Goal: Task Accomplishment & Management: Manage account settings

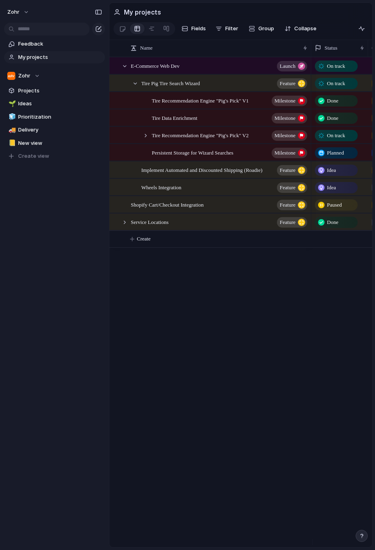
click at [59, 220] on div "Feedback My projects Zohr Projects 🌱 Ideas 🧊 Prioritization 🚚 Delivery 📒 New vi…" at bounding box center [54, 114] width 109 height 228
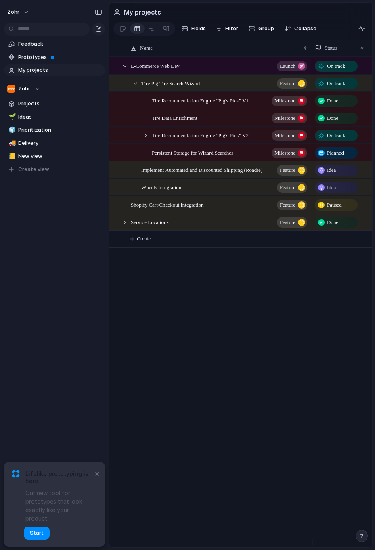
click at [188, 272] on div "E-Commerce Web Dev launch Tire Pig Tire Search Wizard Feature Tire Recommendati…" at bounding box center [240, 302] width 263 height 490
click at [145, 139] on div at bounding box center [145, 135] width 7 height 7
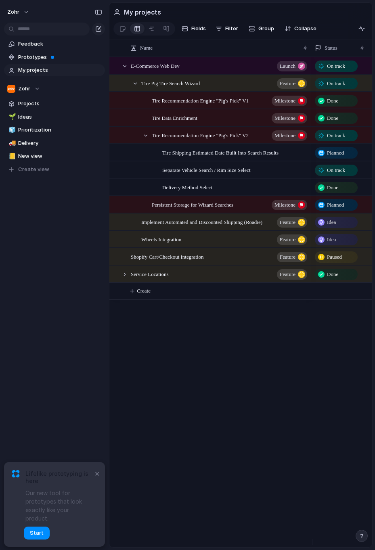
click at [335, 174] on span "On track" at bounding box center [336, 170] width 18 height 8
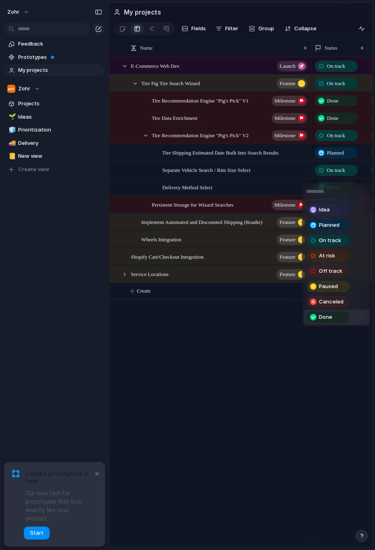
click at [322, 315] on span "Done" at bounding box center [325, 317] width 13 height 8
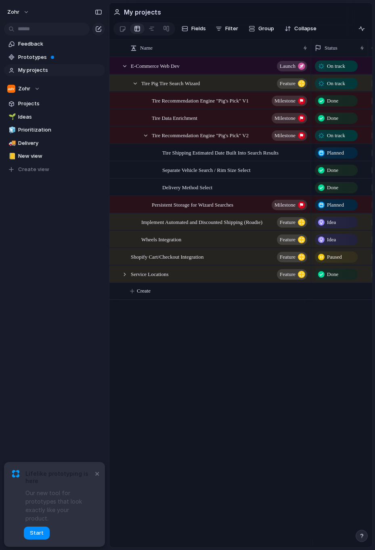
click at [306, 325] on div "E-Commerce Web Dev launch Tire Pig Tire Search Wizard Feature Tire Recommendati…" at bounding box center [240, 302] width 263 height 490
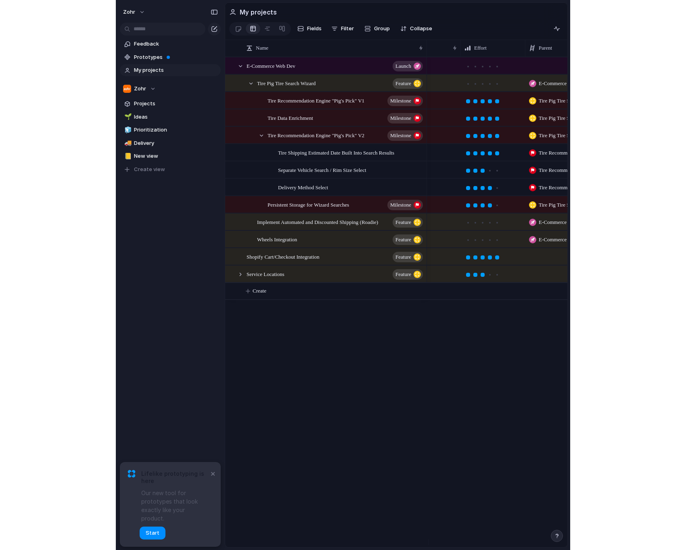
scroll to position [0, 41]
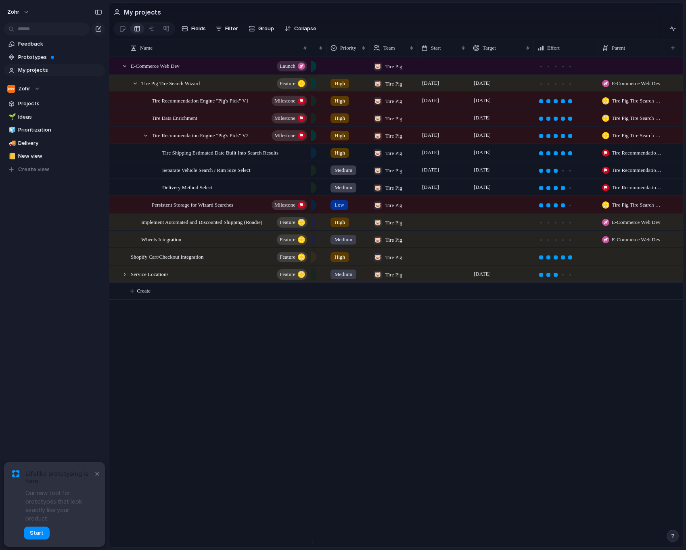
click at [375, 157] on span "Tire Recommendation Engine "Pig's Pick" V2" at bounding box center [637, 153] width 51 height 8
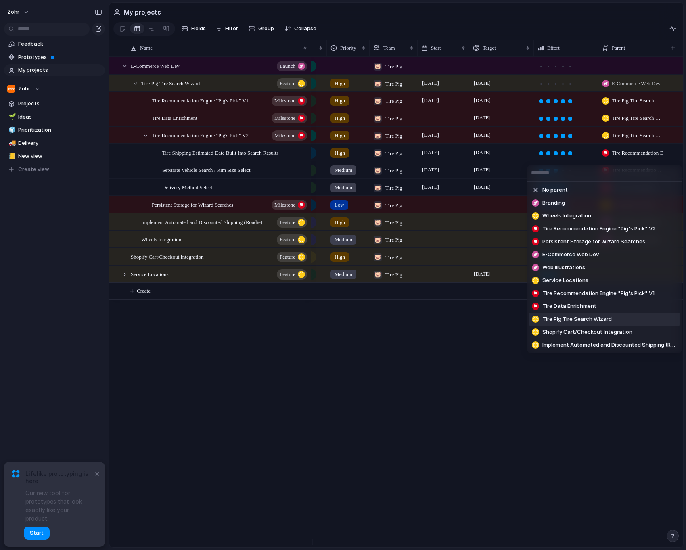
click at [375, 320] on li "Tire Pig Tire Search Wizard" at bounding box center [605, 319] width 152 height 13
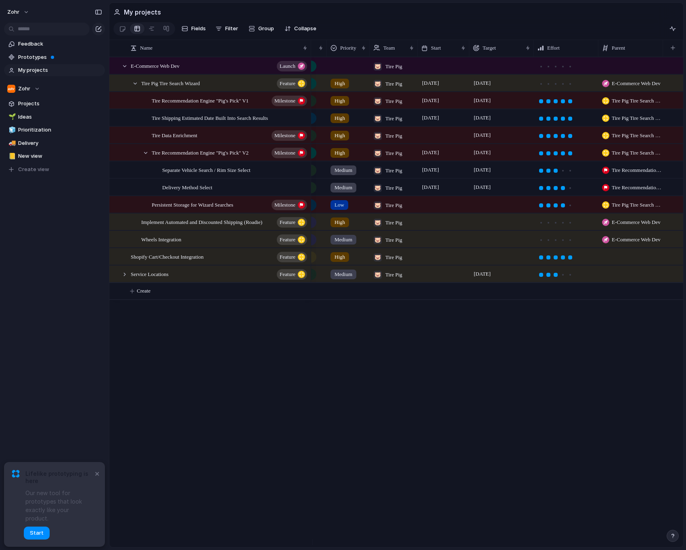
click at [375, 174] on span "Tire Recommendation Engine "Pig's Pick" V2" at bounding box center [637, 170] width 51 height 8
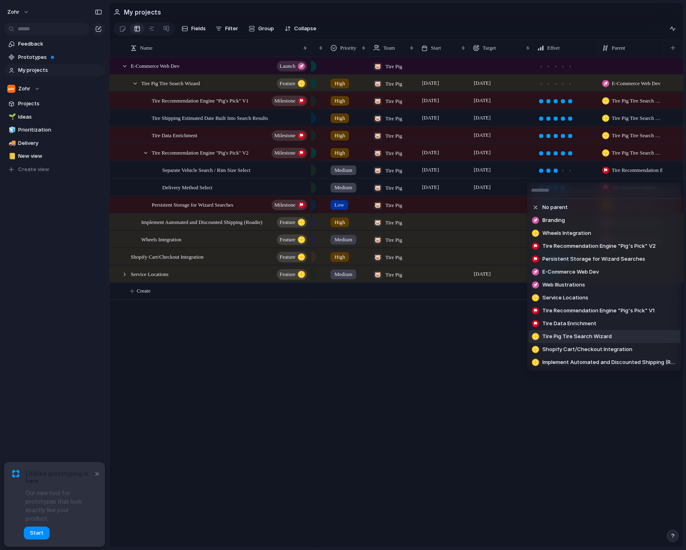
click at [375, 335] on li "Tire Pig Tire Search Wizard" at bounding box center [605, 336] width 152 height 13
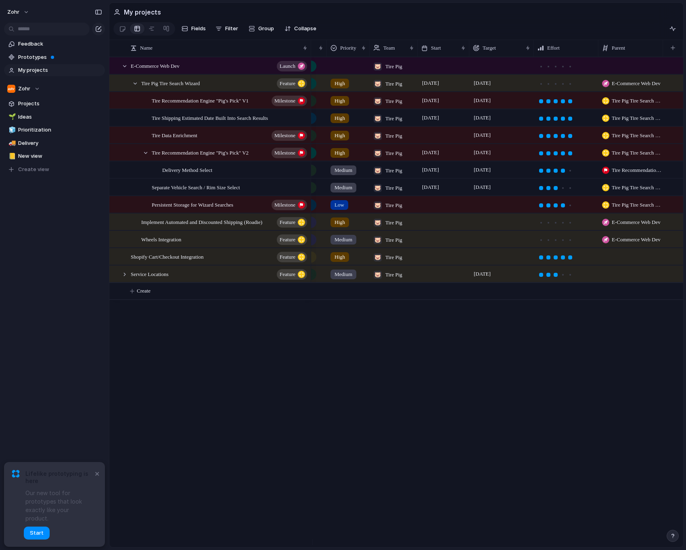
click at [375, 174] on span "Tire Recommendation Engine "Pig's Pick" V2" at bounding box center [637, 170] width 51 height 8
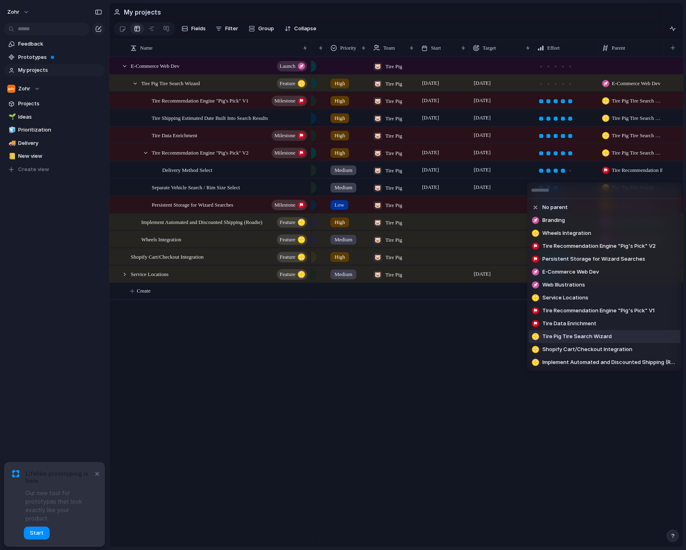
click at [375, 338] on li "Tire Pig Tire Search Wizard" at bounding box center [605, 336] width 152 height 13
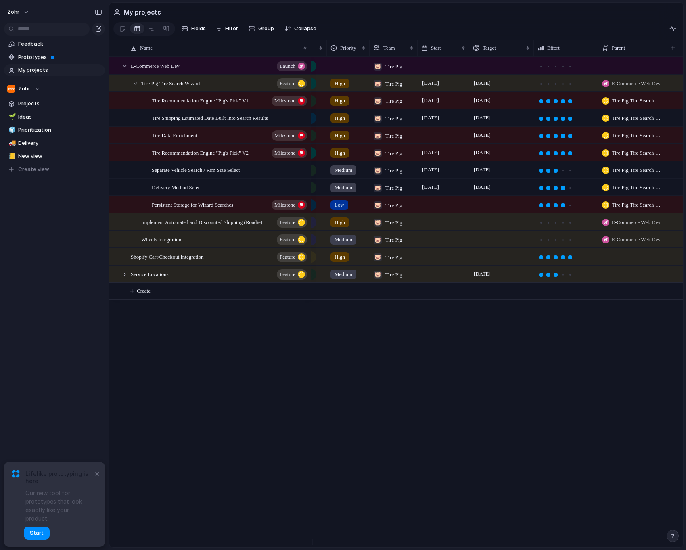
click at [362, 371] on div "On track 🐷 Tire Pig [DATE] [DATE] E-Commerce Web Dev On track High 🐷 Tire Pig […" at bounding box center [497, 302] width 372 height 490
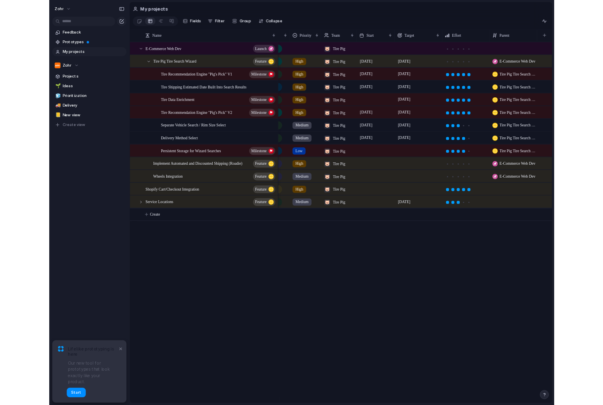
scroll to position [0, 0]
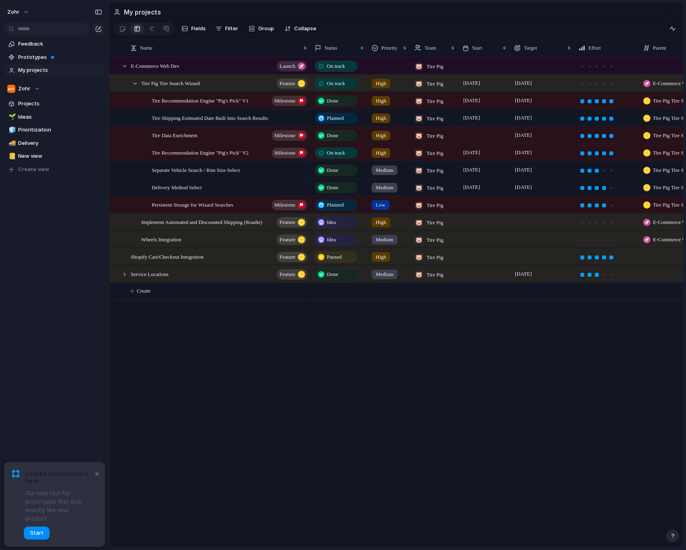
click at [345, 155] on span "On track" at bounding box center [336, 153] width 18 height 8
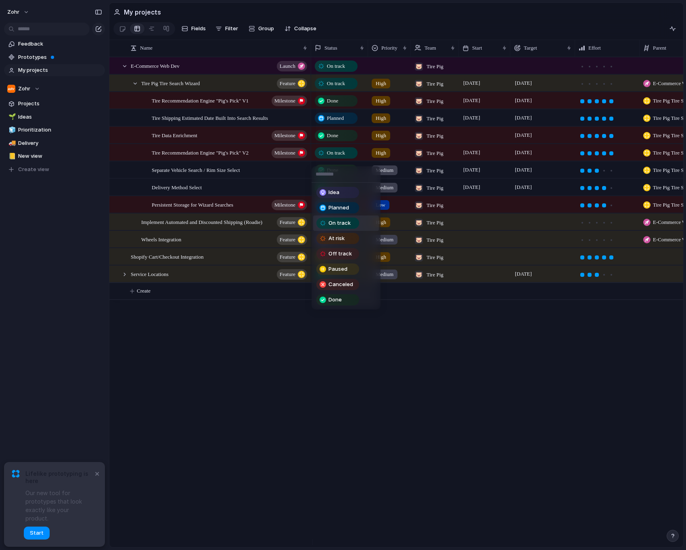
click at [348, 155] on div "Idea Planned On track At risk Off track Paused Canceled Done" at bounding box center [343, 275] width 686 height 550
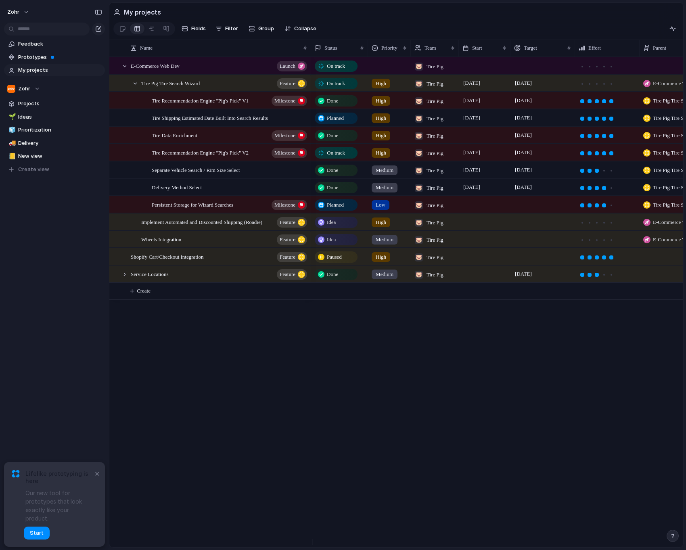
click at [375, 454] on div "On track 🐷 Tire Pig [DATE] [DATE] E-Commerce Web Dev On track High 🐷 Tire Pig […" at bounding box center [497, 302] width 372 height 490
click at [375, 401] on div "On track 🐷 Tire Pig [DATE] [DATE] E-Commerce Web Dev On track High 🐷 Tire Pig […" at bounding box center [497, 302] width 372 height 490
click at [375, 398] on div "On track 🐷 Tire Pig [DATE] [DATE] E-Commerce Web Dev On track High 🐷 Tire Pig […" at bounding box center [497, 302] width 372 height 490
click at [375, 123] on span "[DATE]" at bounding box center [523, 118] width 21 height 10
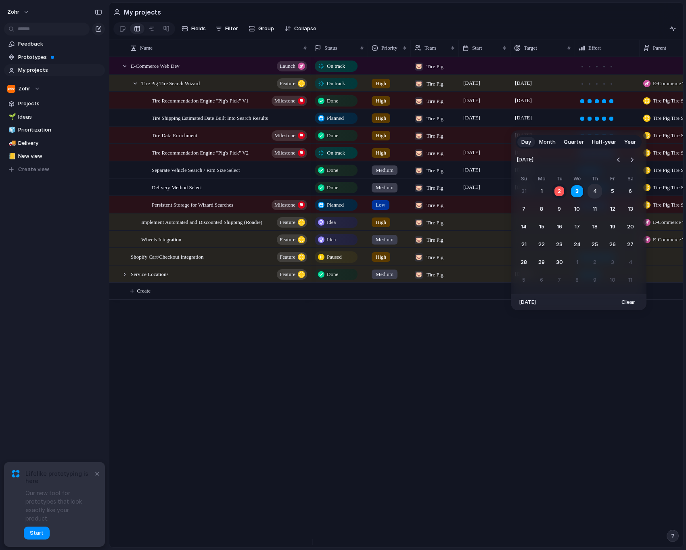
click at [375, 193] on button "4" at bounding box center [595, 191] width 15 height 15
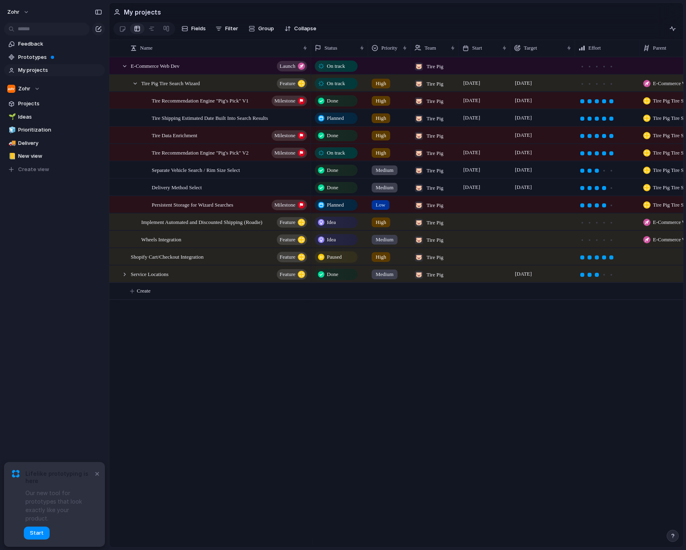
click at [375, 333] on div "On track 🐷 Tire Pig [DATE] [DATE] E-Commerce Web Dev On track High 🐷 Tire Pig […" at bounding box center [497, 302] width 372 height 490
